Goal: Task Accomplishment & Management: Complete application form

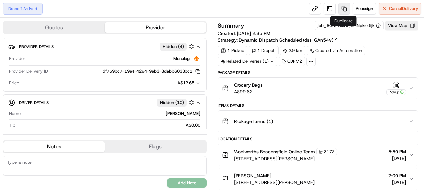
click at [343, 9] on link at bounding box center [344, 9] width 12 height 12
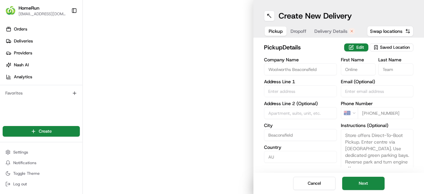
type input "[STREET_ADDRESS][PERSON_NAME]"
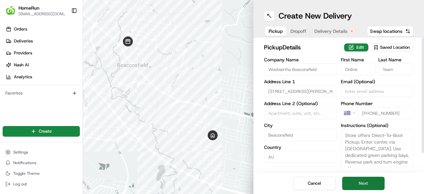
click at [364, 183] on button "Next" at bounding box center [363, 182] width 42 height 13
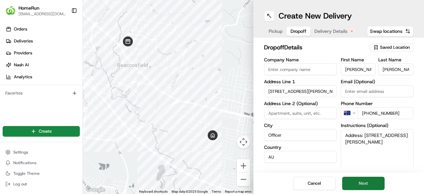
click at [365, 184] on button "Next" at bounding box center [363, 182] width 42 height 13
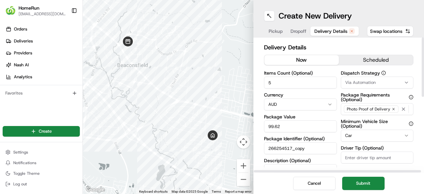
click at [296, 59] on button "now" at bounding box center [301, 60] width 74 height 10
click at [367, 183] on button "Submit" at bounding box center [363, 182] width 42 height 13
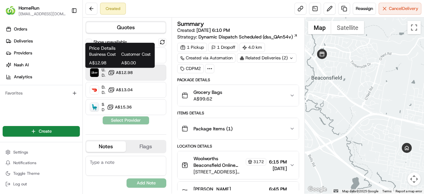
click at [115, 74] on button "A$12.98" at bounding box center [120, 72] width 25 height 7
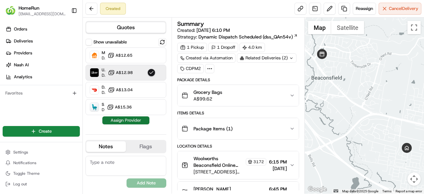
click at [132, 120] on button "Assign Provider" at bounding box center [125, 120] width 47 height 8
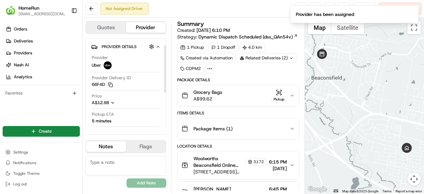
scroll to position [33, 0]
